Goal: Task Accomplishment & Management: Complete application form

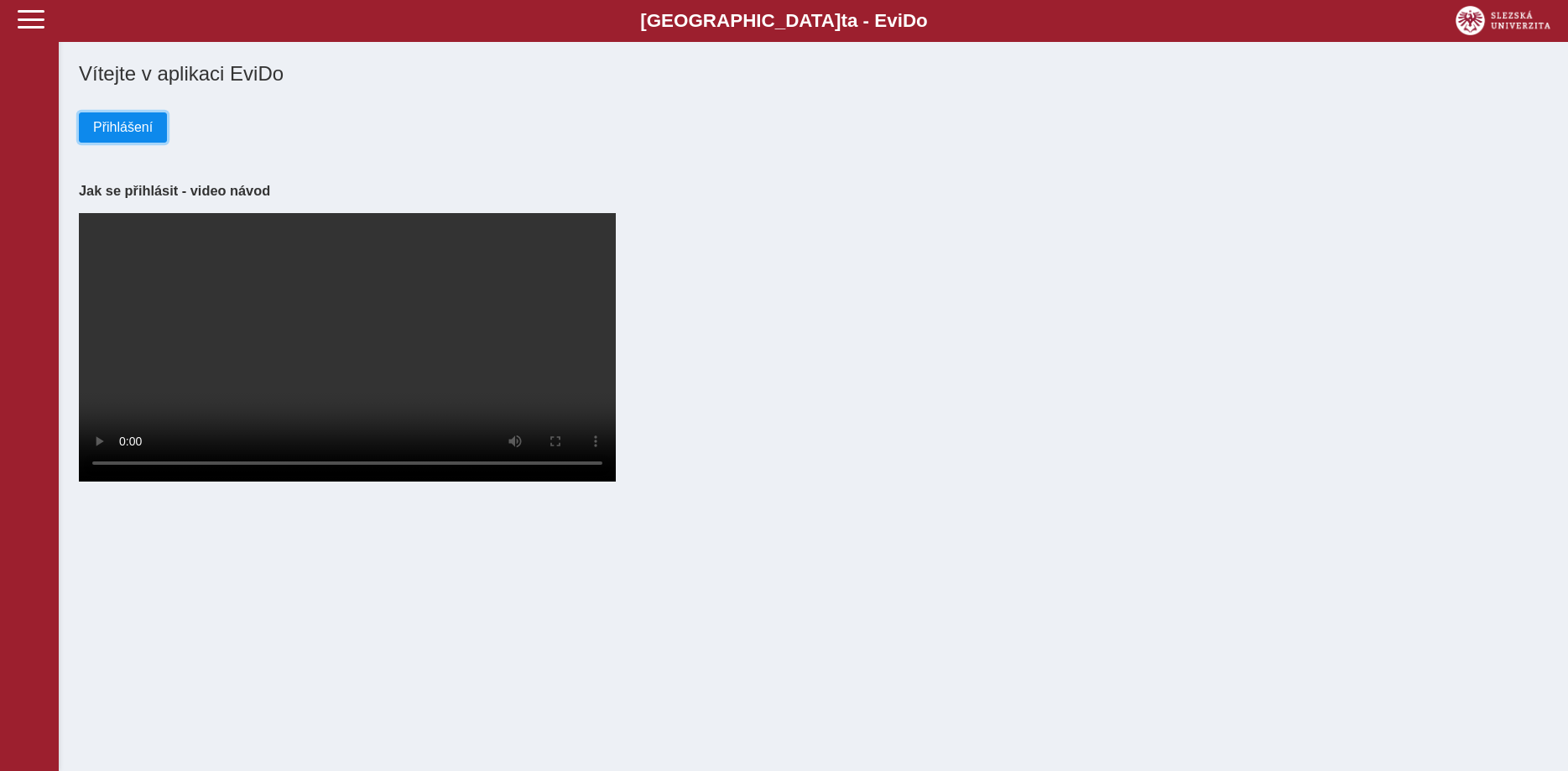
click at [130, 130] on span "Přihlášení" at bounding box center [123, 127] width 60 height 15
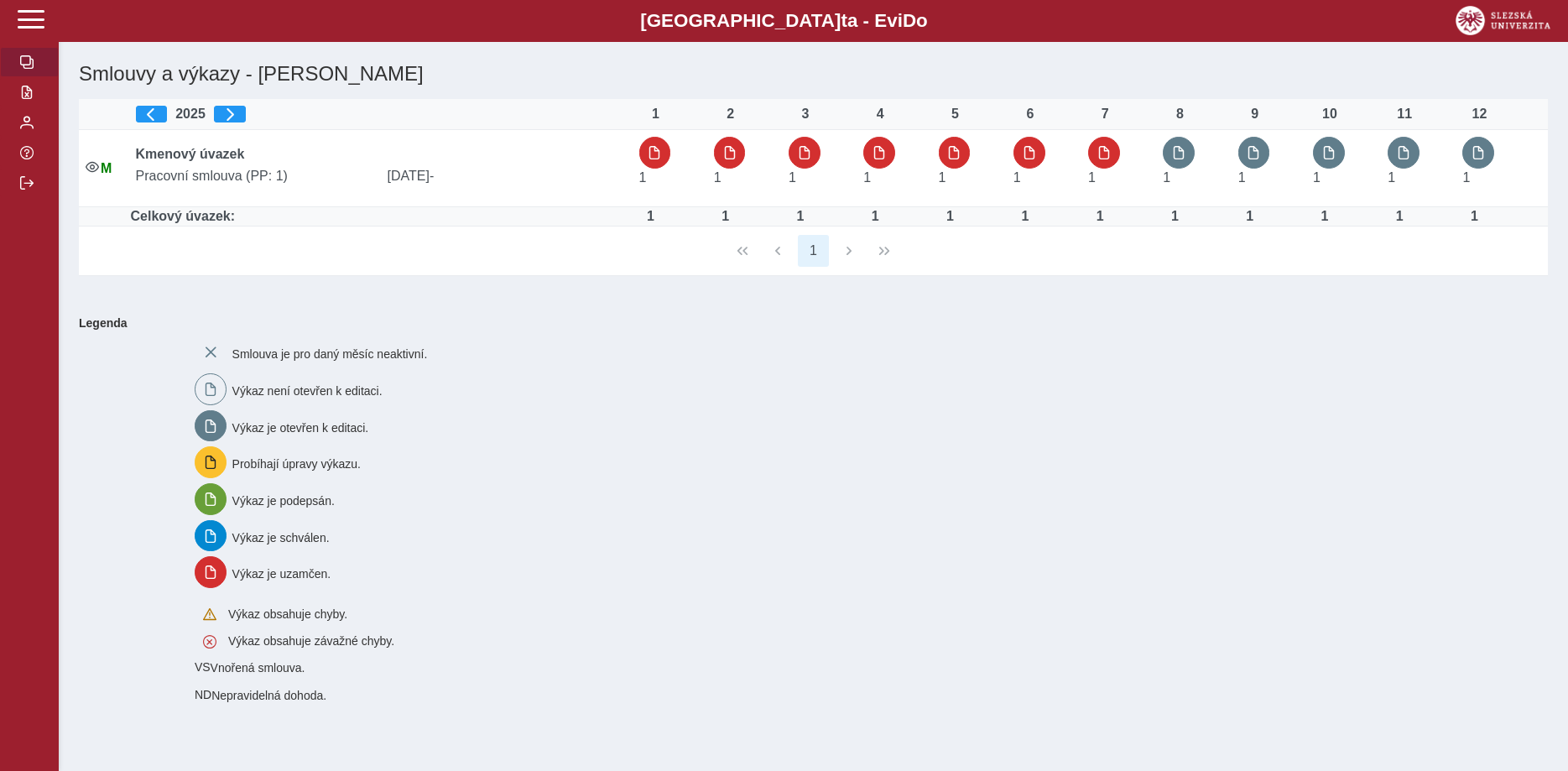
click at [32, 69] on span "button" at bounding box center [27, 62] width 14 height 14
click at [231, 117] on span "button" at bounding box center [230, 114] width 14 height 14
click at [158, 110] on span "button" at bounding box center [151, 114] width 14 height 14
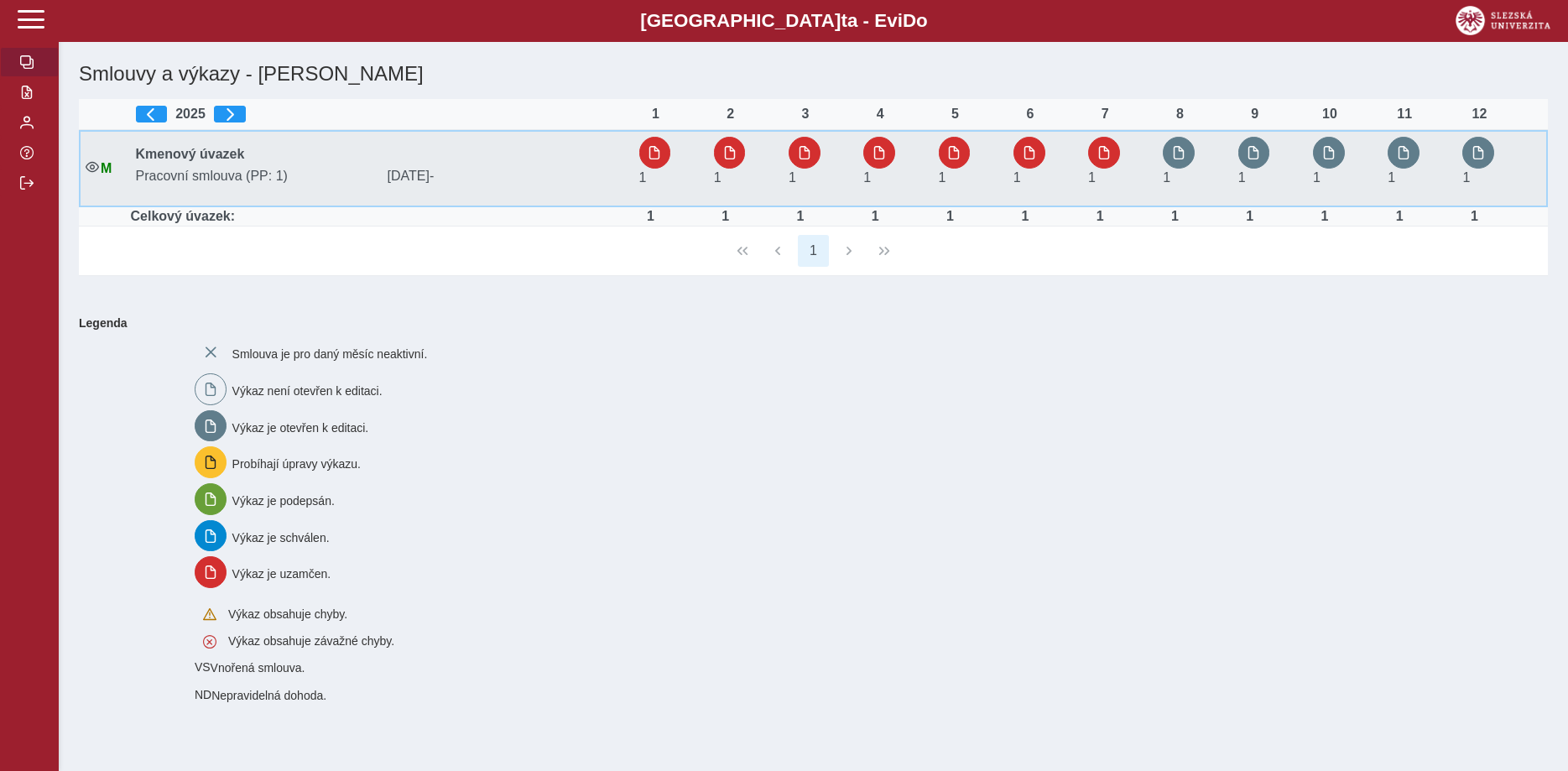
click at [1185, 136] on td "1" at bounding box center [1194, 168] width 75 height 78
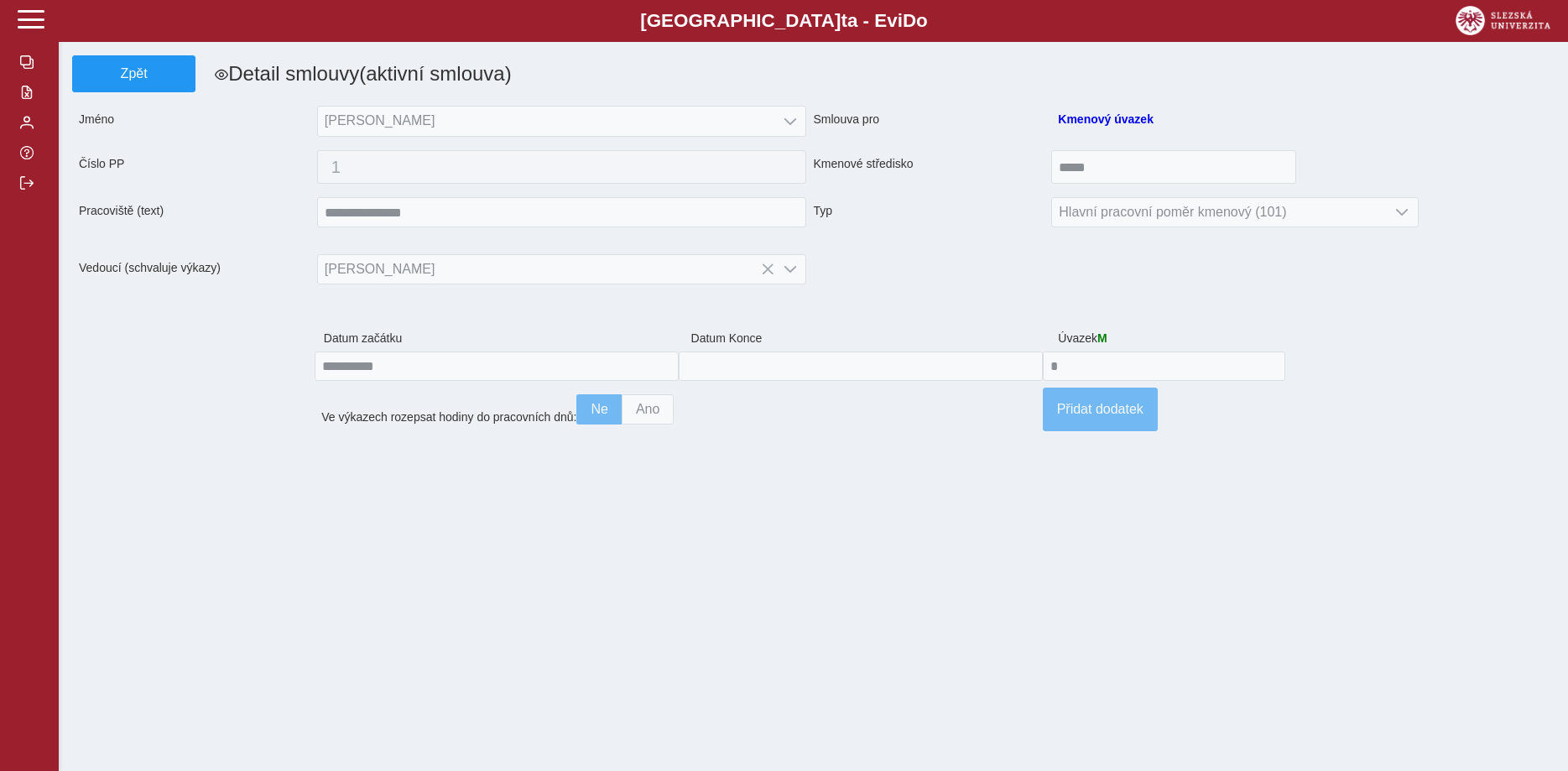
click at [95, 124] on span "Jméno" at bounding box center [195, 122] width 245 height 31
click at [25, 138] on button "button" at bounding box center [29, 122] width 59 height 30
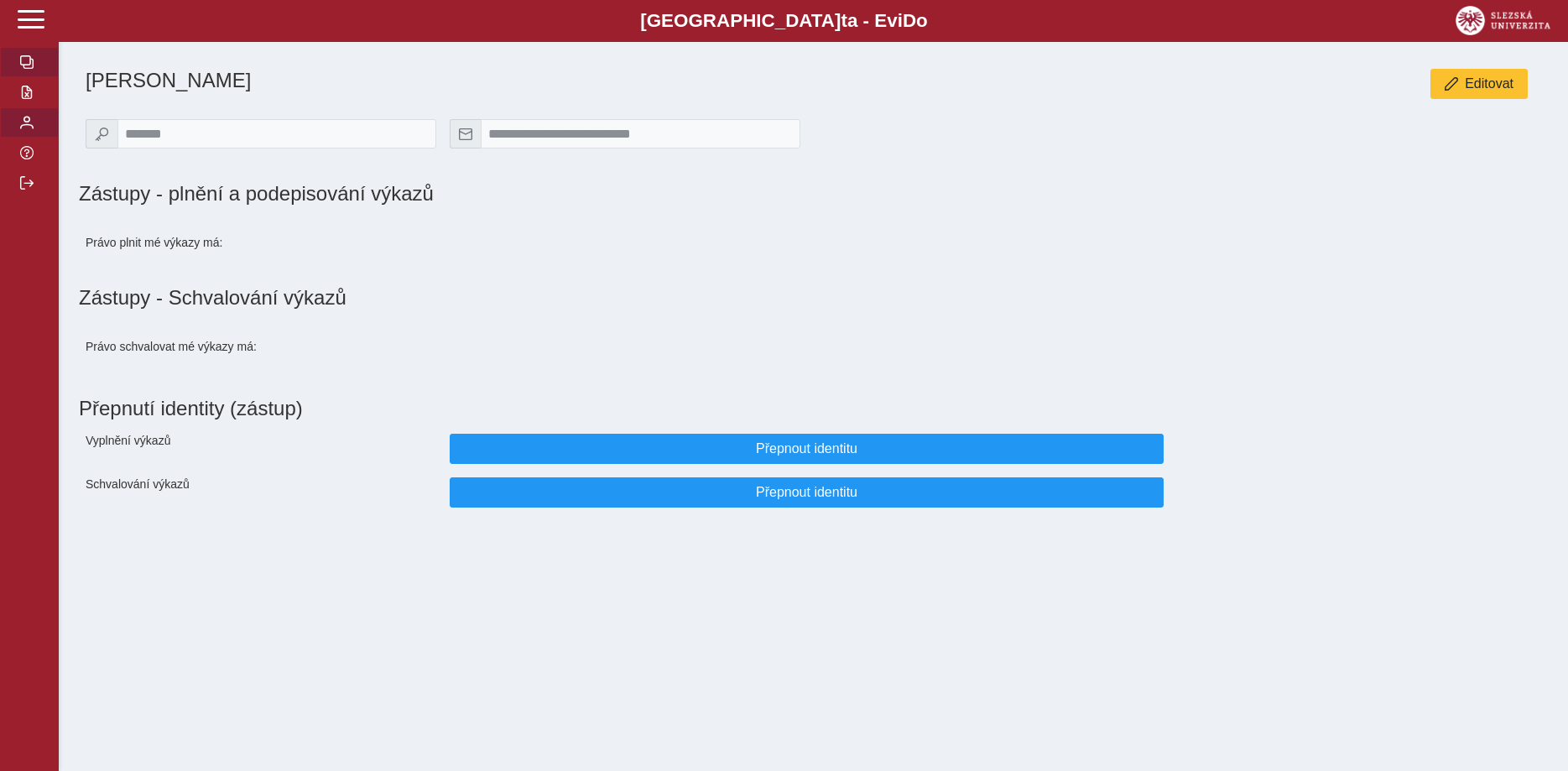
click at [26, 78] on button "button" at bounding box center [29, 62] width 59 height 30
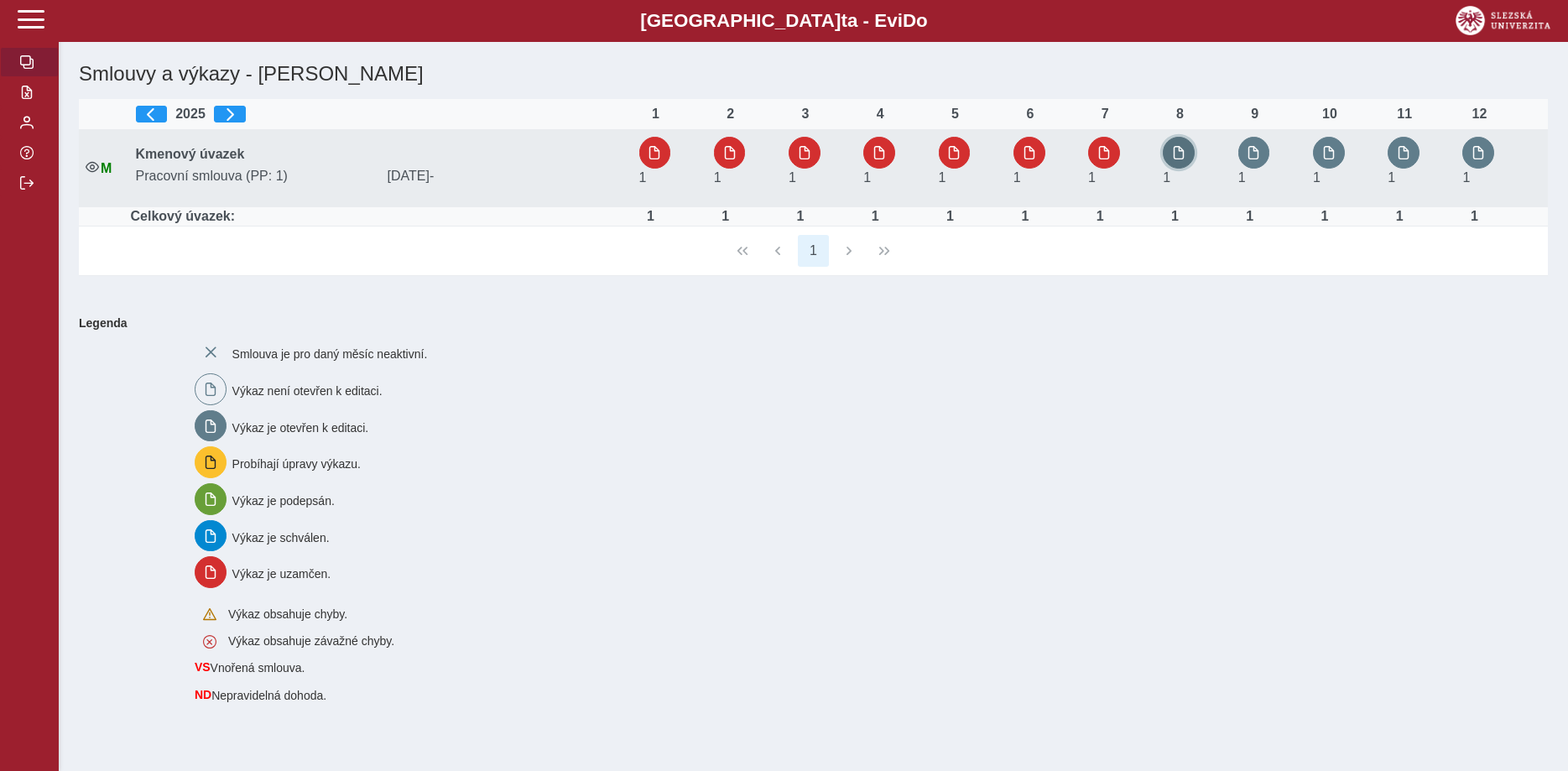
click at [1171, 150] on button "button" at bounding box center [1179, 152] width 31 height 31
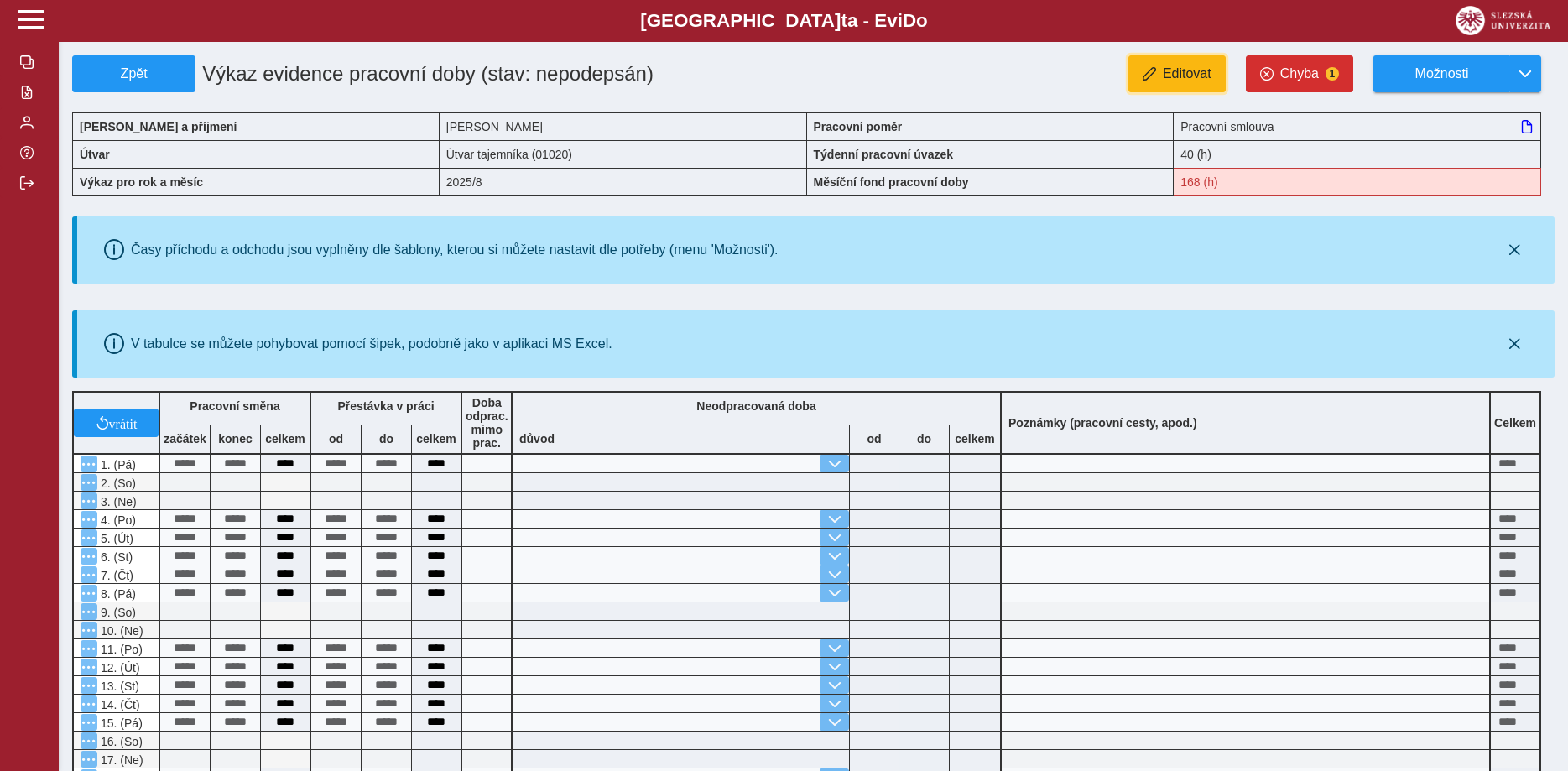
click at [1205, 80] on span "Editovat" at bounding box center [1188, 74] width 49 height 15
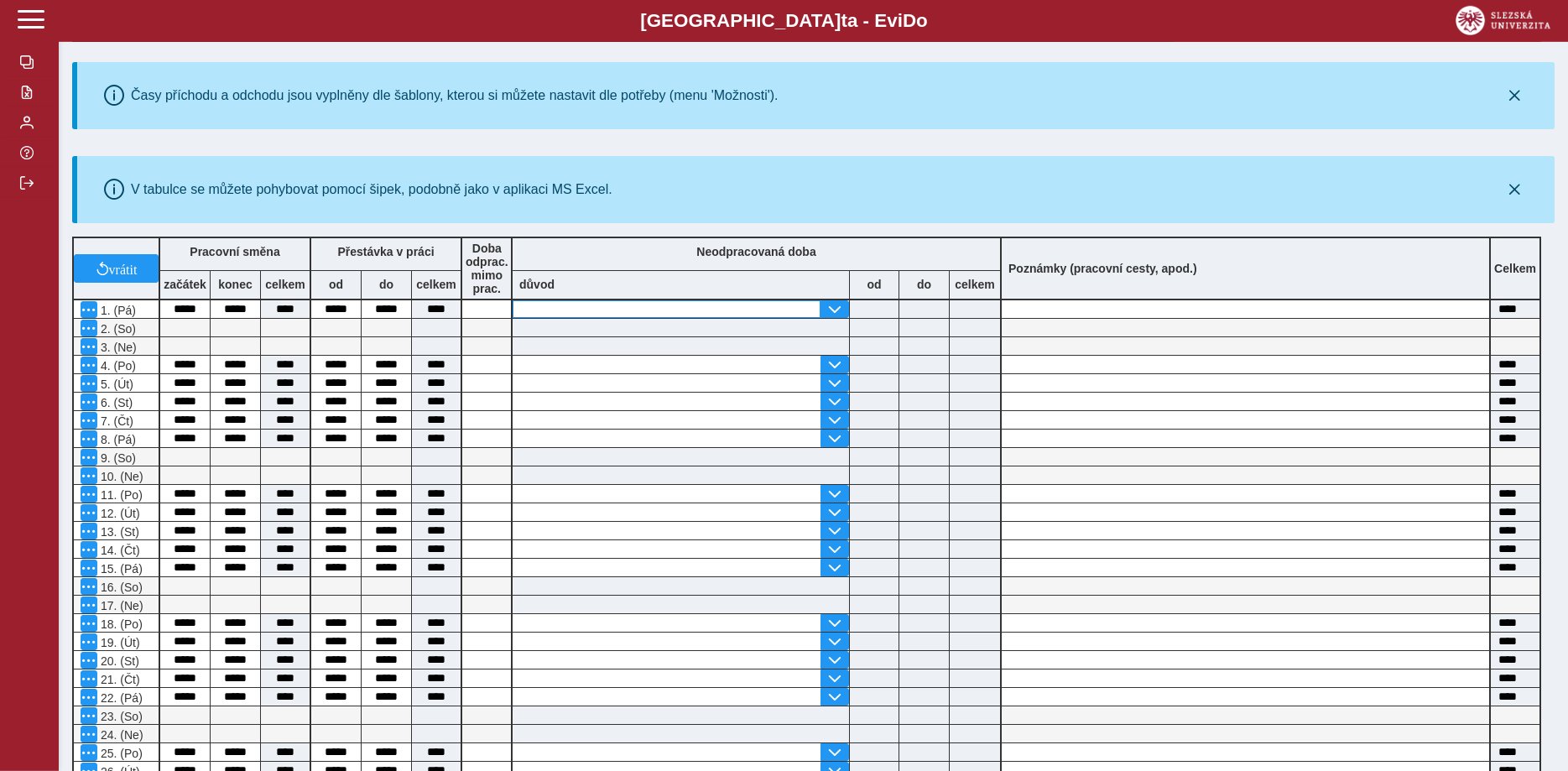
scroll to position [22, 0]
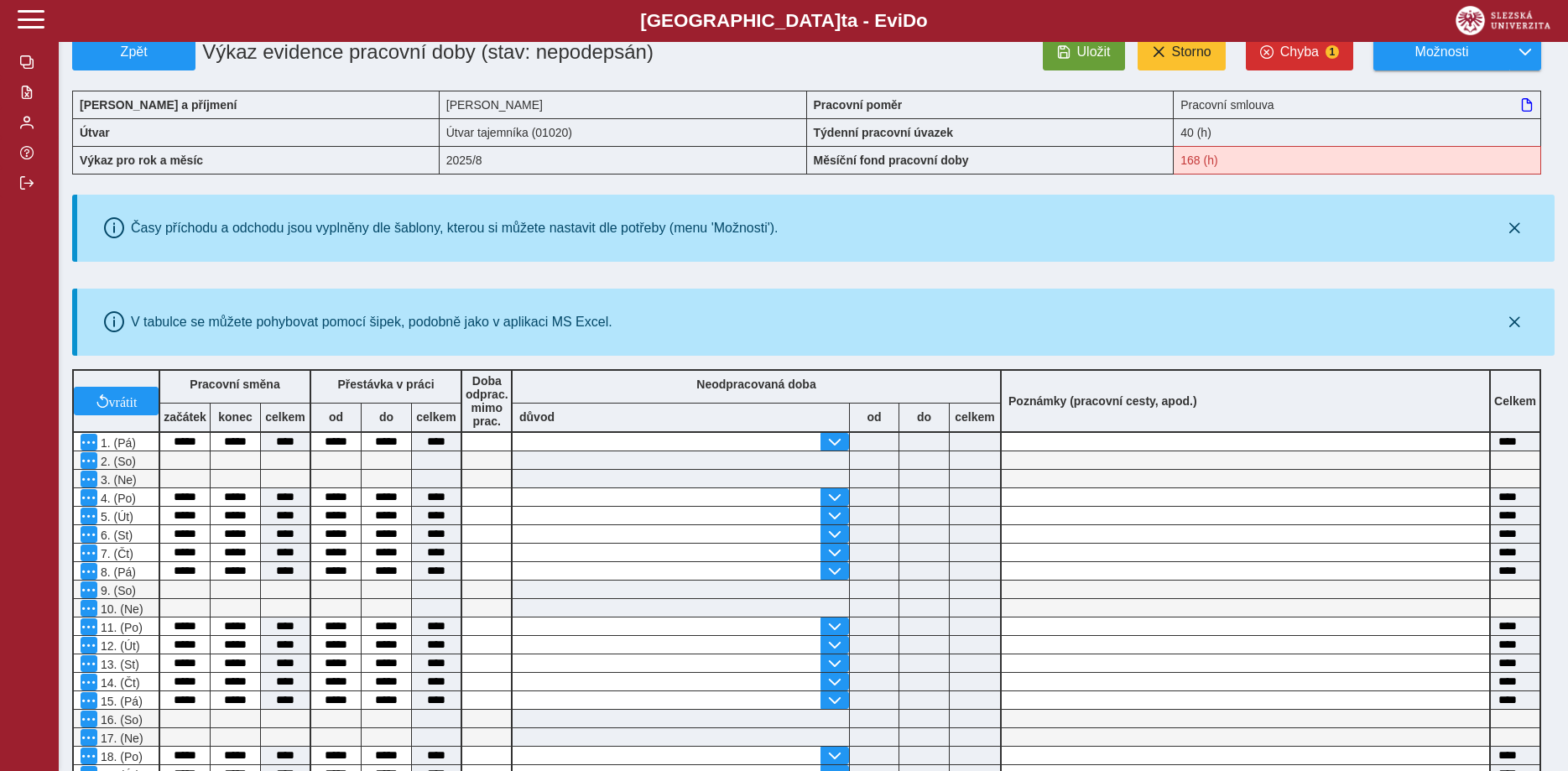
click at [1001, 16] on b "Slezská univerzi t a - Evi D o" at bounding box center [784, 21] width 1468 height 22
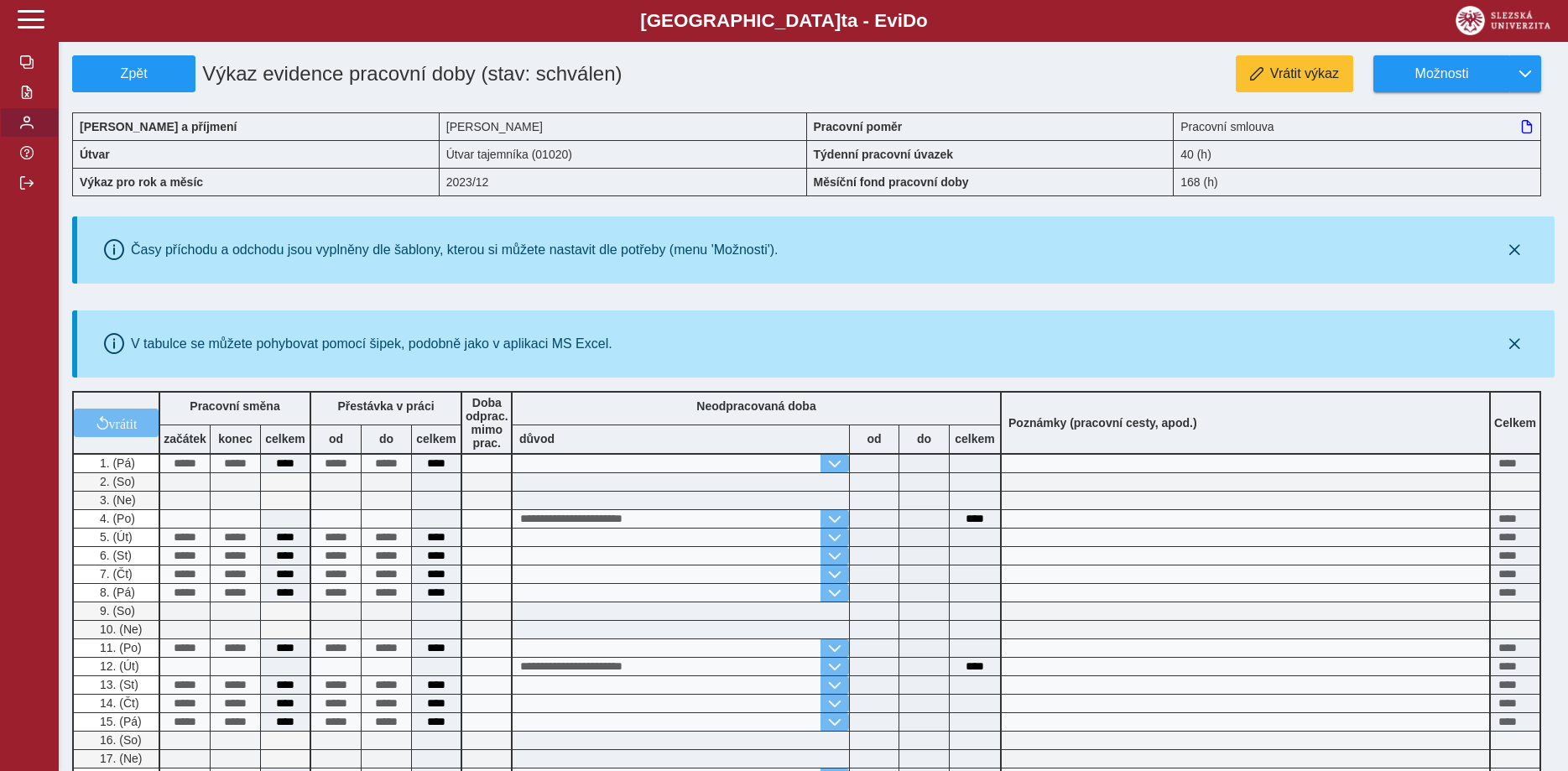
click at [31, 138] on button "button" at bounding box center [29, 122] width 59 height 30
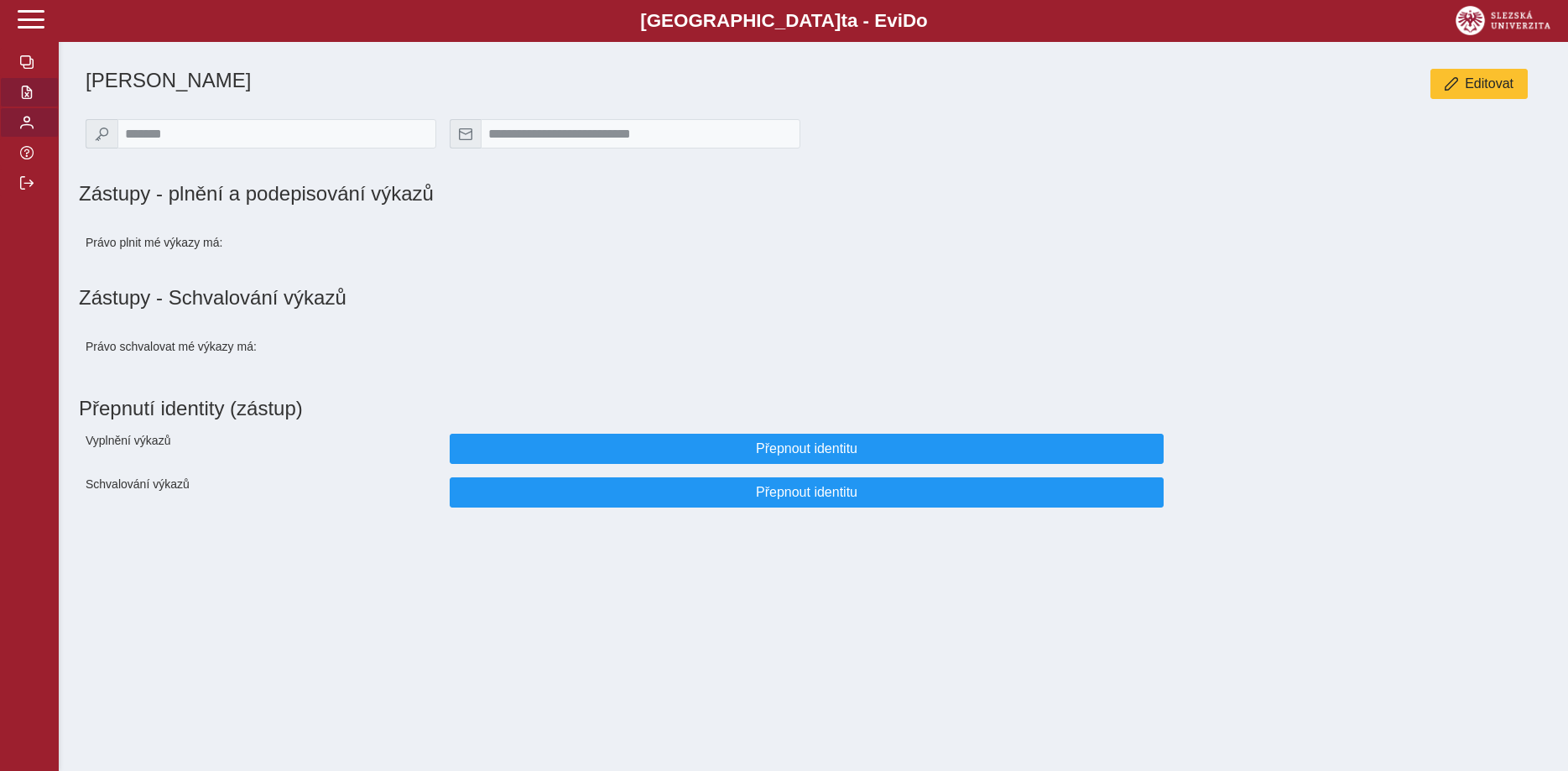
click at [27, 99] on span "button" at bounding box center [27, 92] width 14 height 14
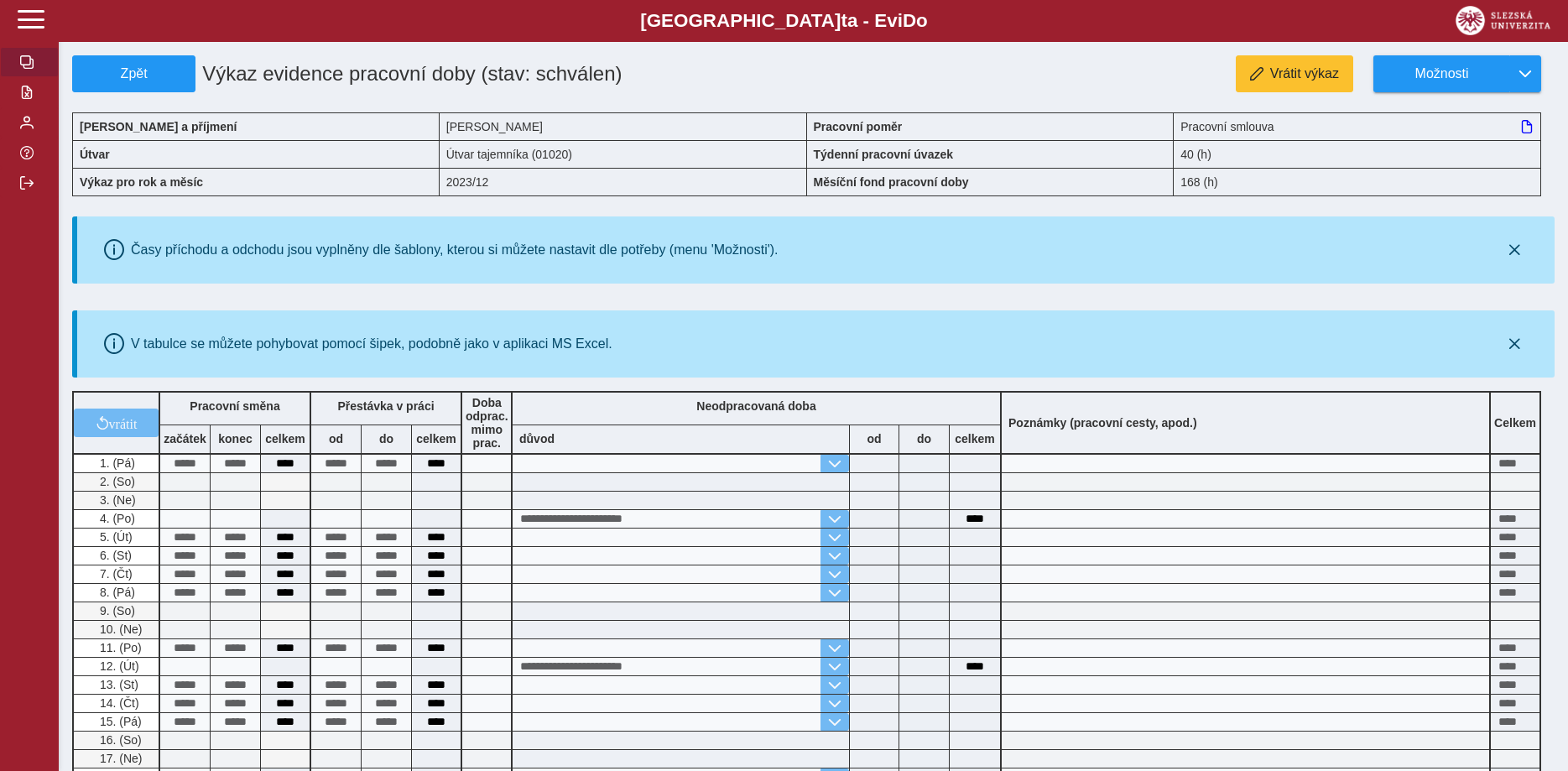
click at [39, 78] on button "button" at bounding box center [29, 62] width 59 height 30
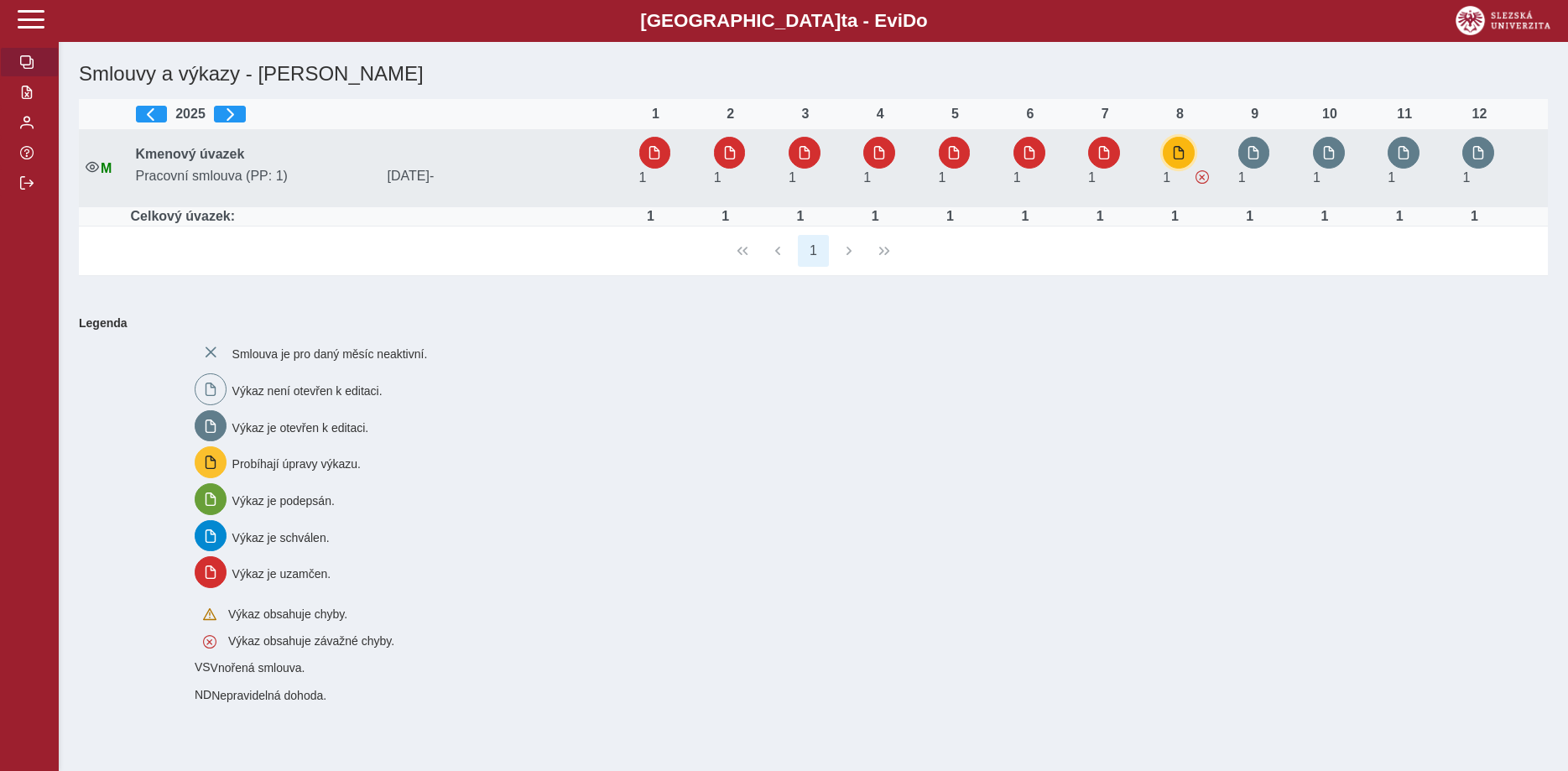
click at [1193, 156] on button "button" at bounding box center [1179, 152] width 31 height 31
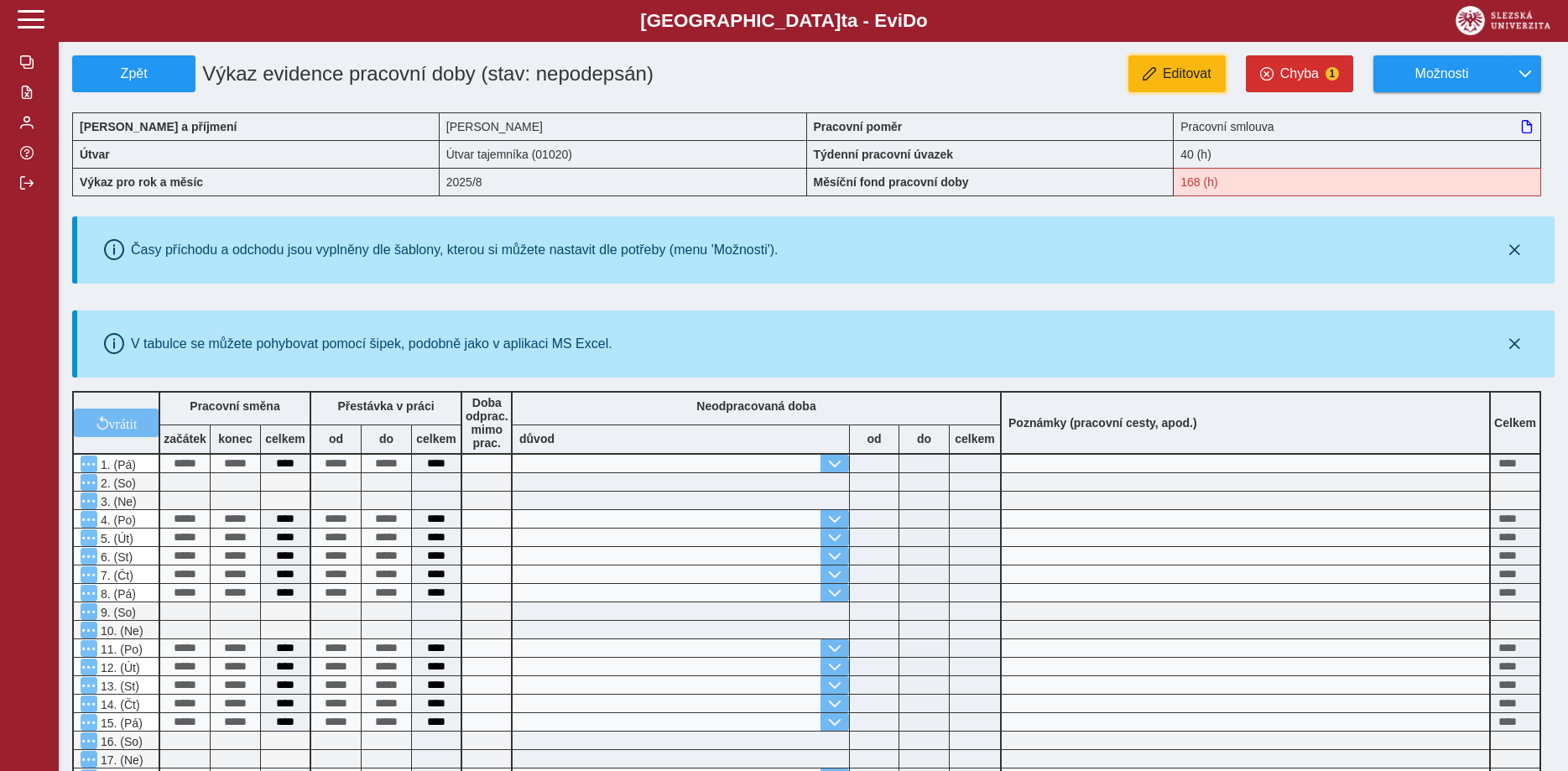
click at [1195, 70] on span "Editovat" at bounding box center [1188, 74] width 49 height 15
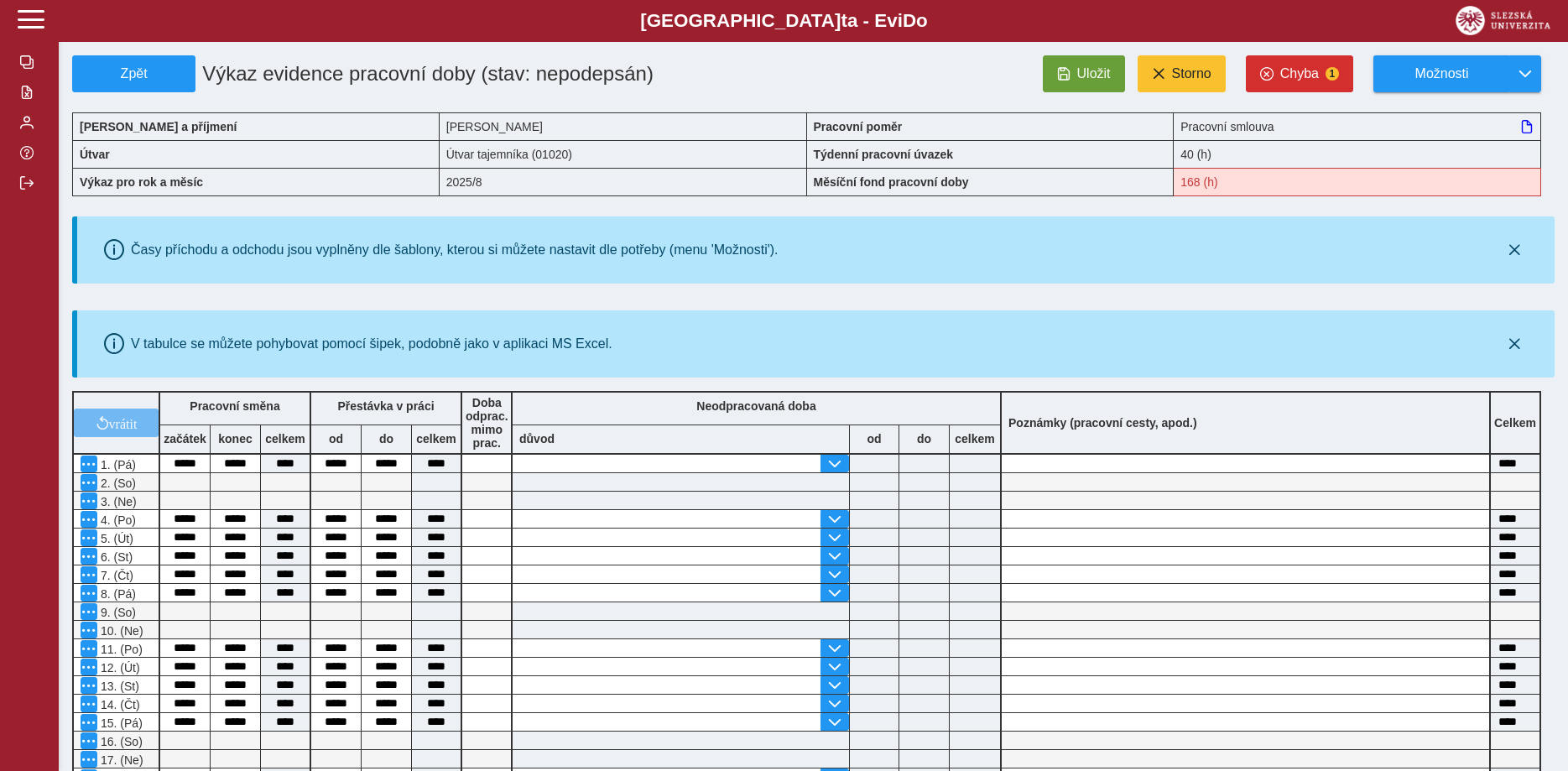
click at [1308, 54] on div "Zpět Výkaz evidence pracovní doby (stav: nepodepsán) Uložit Storno Chyba 1 Možn…" at bounding box center [814, 645] width 1510 height 1291
click at [1324, 81] on button "Chyba 1" at bounding box center [1299, 74] width 107 height 37
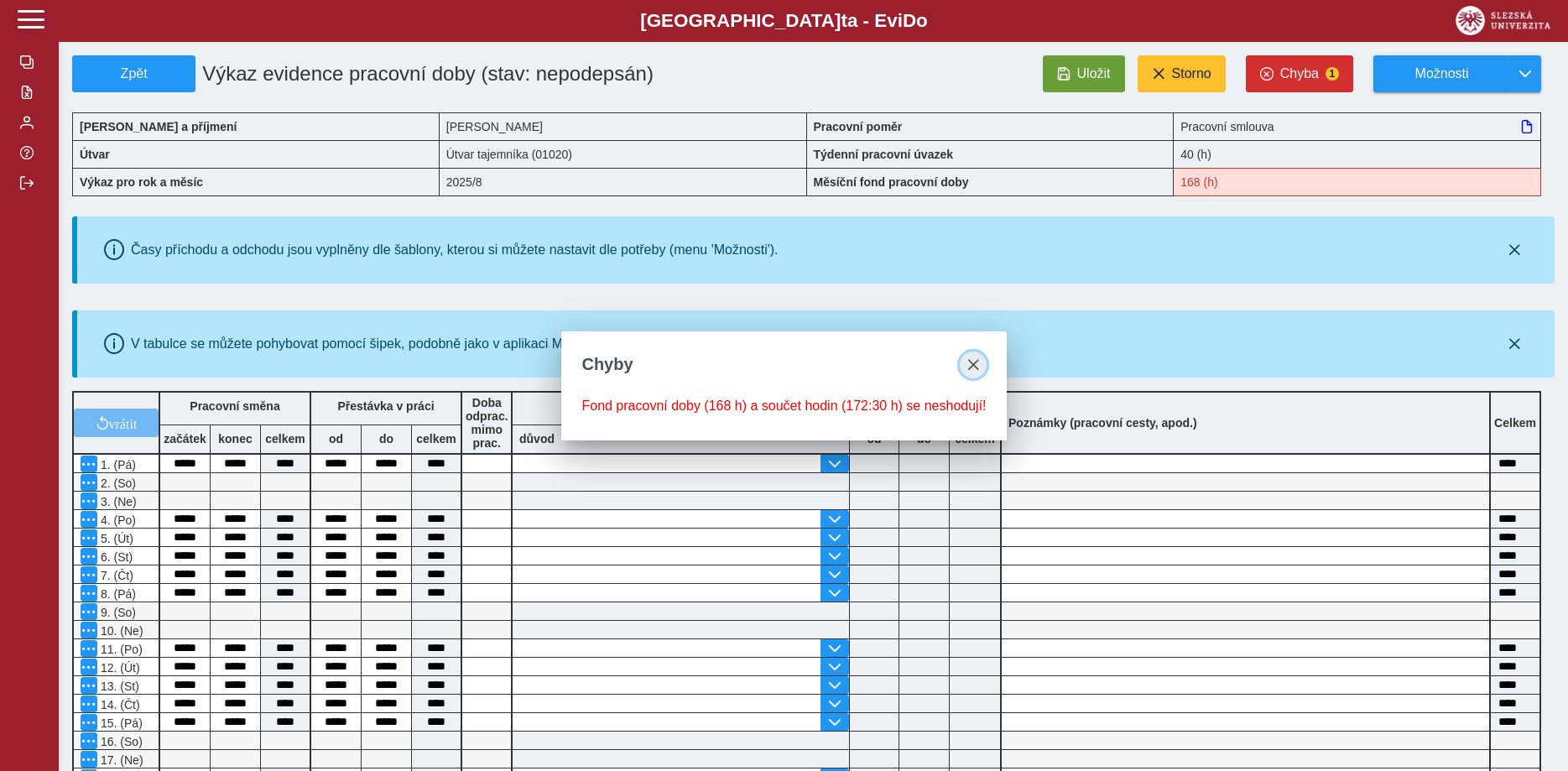
click at [973, 362] on span "close" at bounding box center [974, 365] width 14 height 14
